Goal: Navigation & Orientation: Find specific page/section

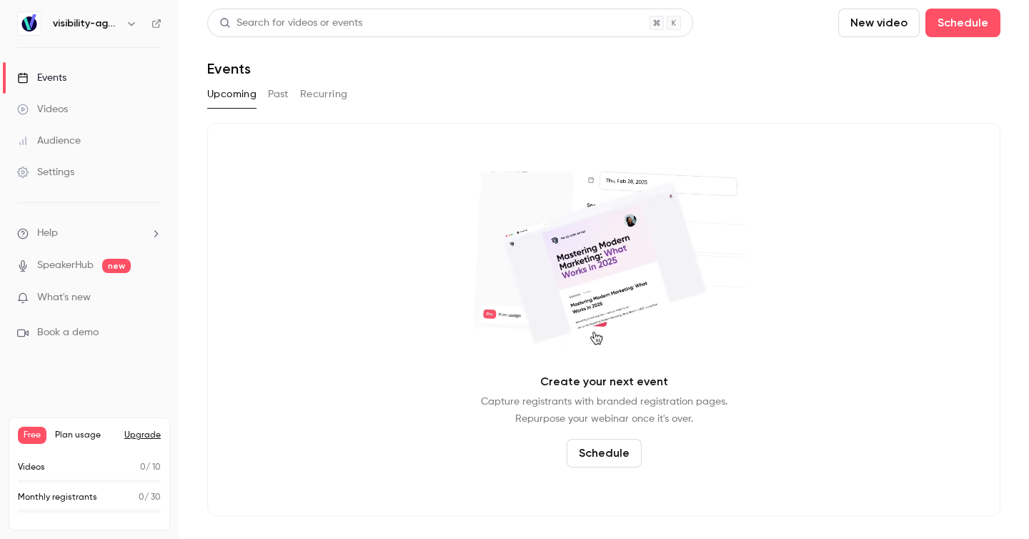
click at [56, 80] on div "Events" at bounding box center [41, 78] width 49 height 14
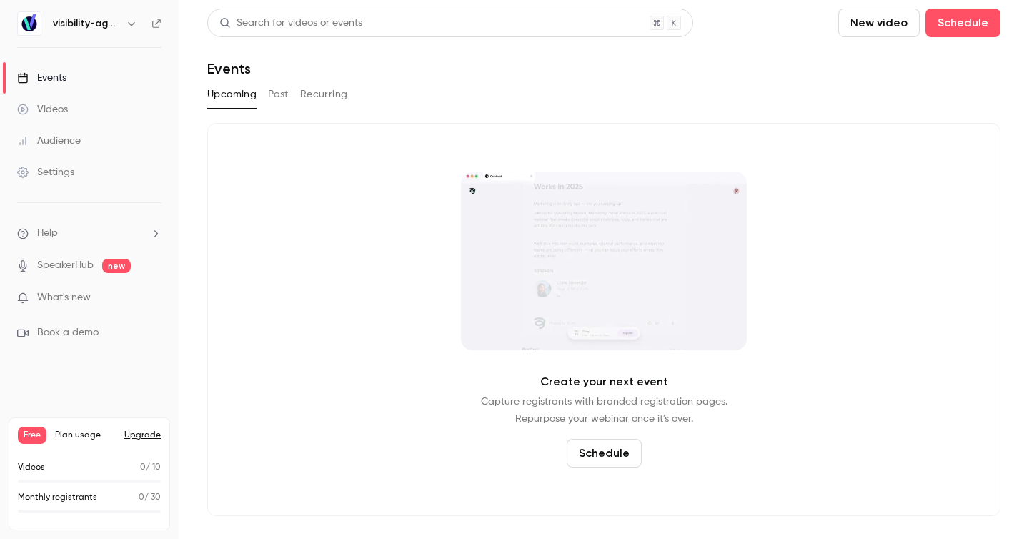
click at [286, 99] on button "Past" at bounding box center [278, 94] width 21 height 23
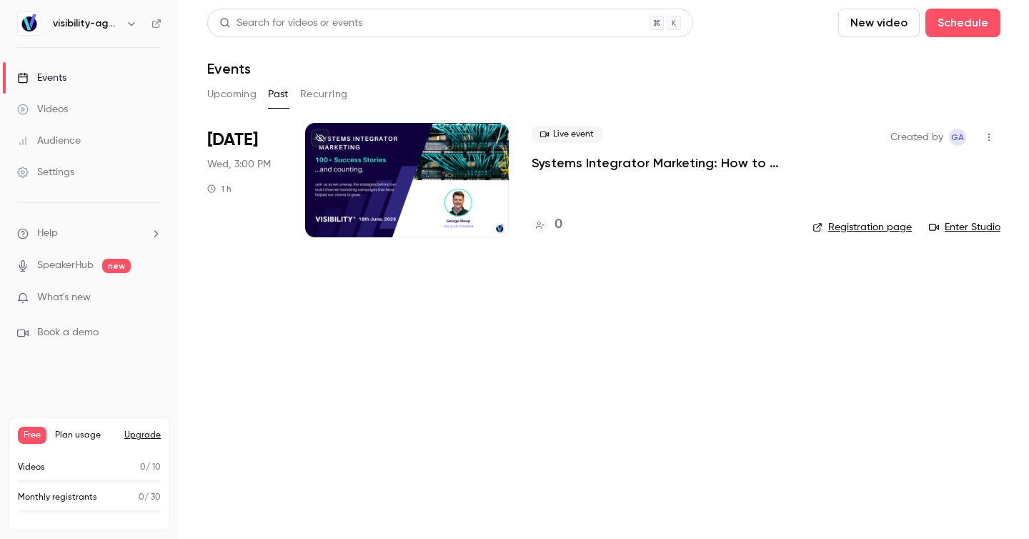
click at [577, 169] on p "Systems Integrator Marketing: How to Leverage Paid Media to Win Big Projects" at bounding box center [660, 162] width 258 height 17
click at [332, 86] on button "Recurring" at bounding box center [324, 94] width 48 height 23
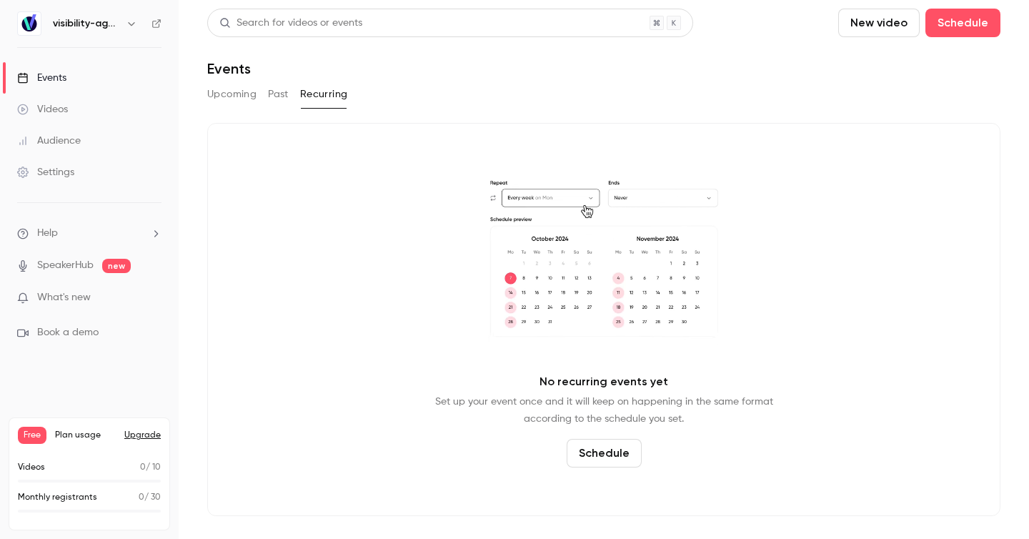
click at [285, 97] on button "Past" at bounding box center [278, 94] width 21 height 23
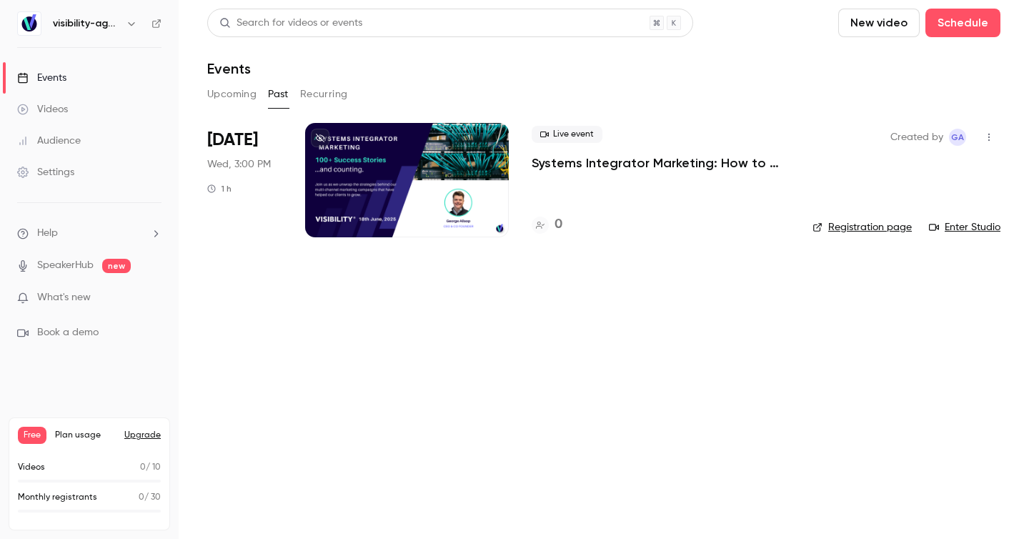
click at [215, 91] on button "Upcoming" at bounding box center [231, 94] width 49 height 23
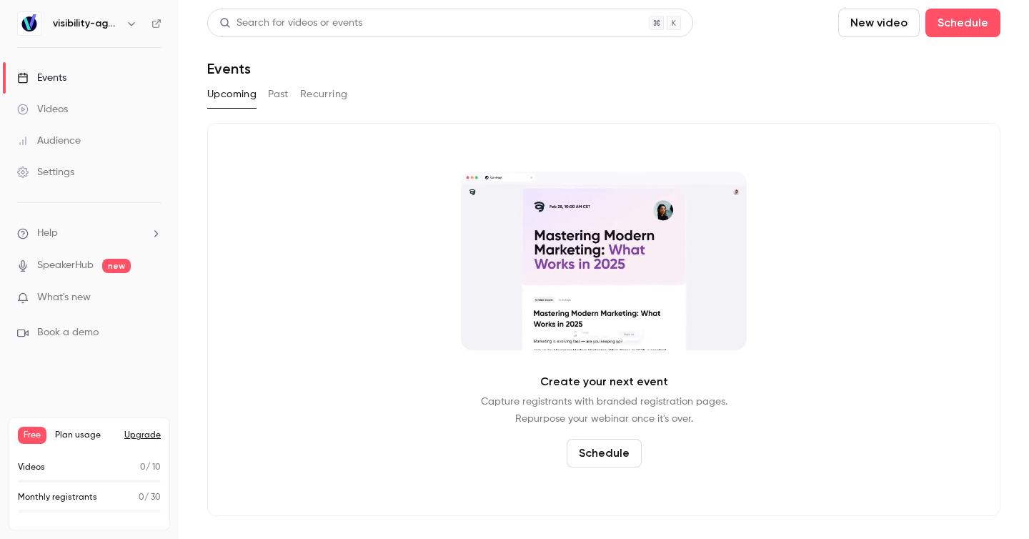
click at [260, 89] on div "Upcoming Past Recurring" at bounding box center [603, 94] width 793 height 23
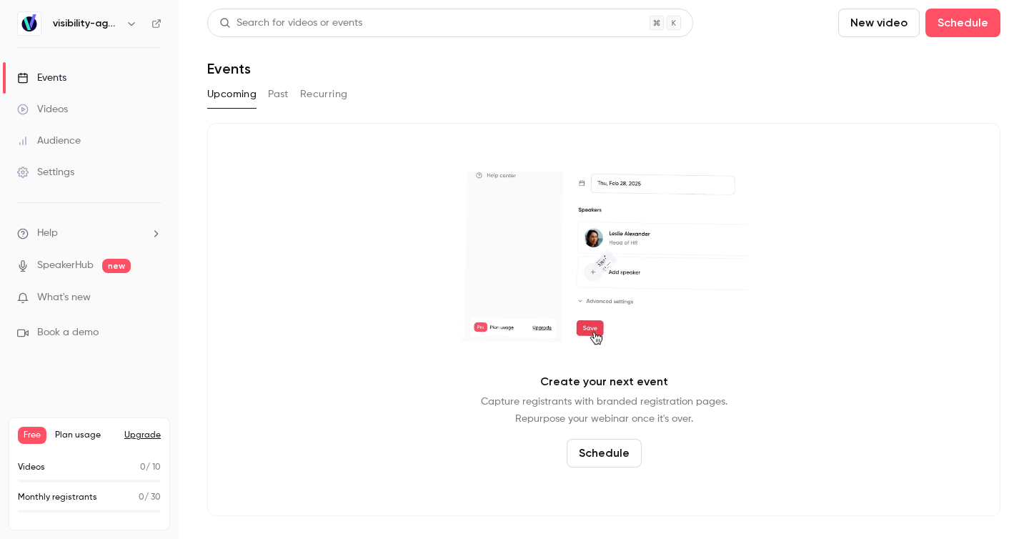
click at [268, 92] on button "Past" at bounding box center [278, 94] width 21 height 23
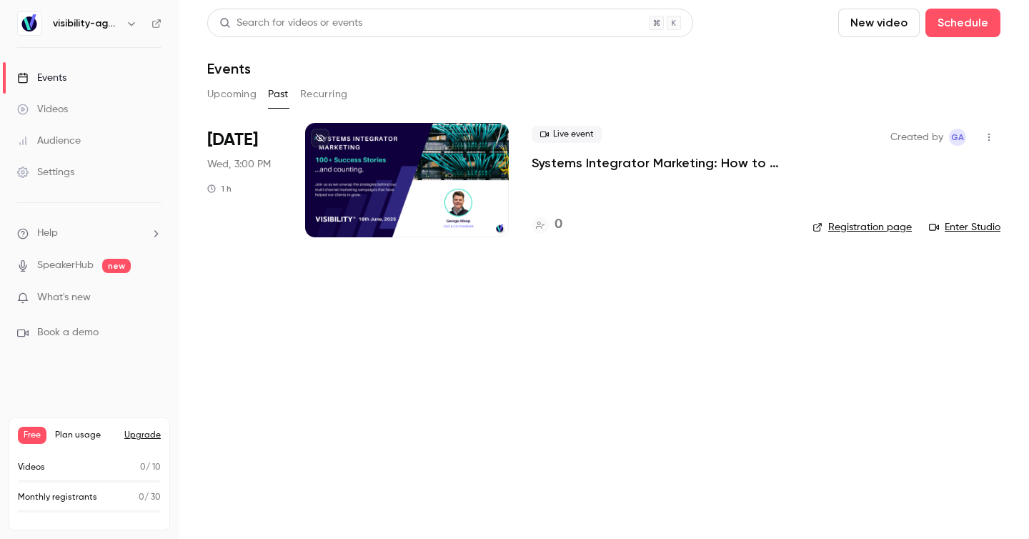
click at [861, 229] on link "Registration page" at bounding box center [861, 227] width 99 height 14
click at [74, 129] on link "Audience" at bounding box center [89, 140] width 179 height 31
